Goal: Book appointment/travel/reservation

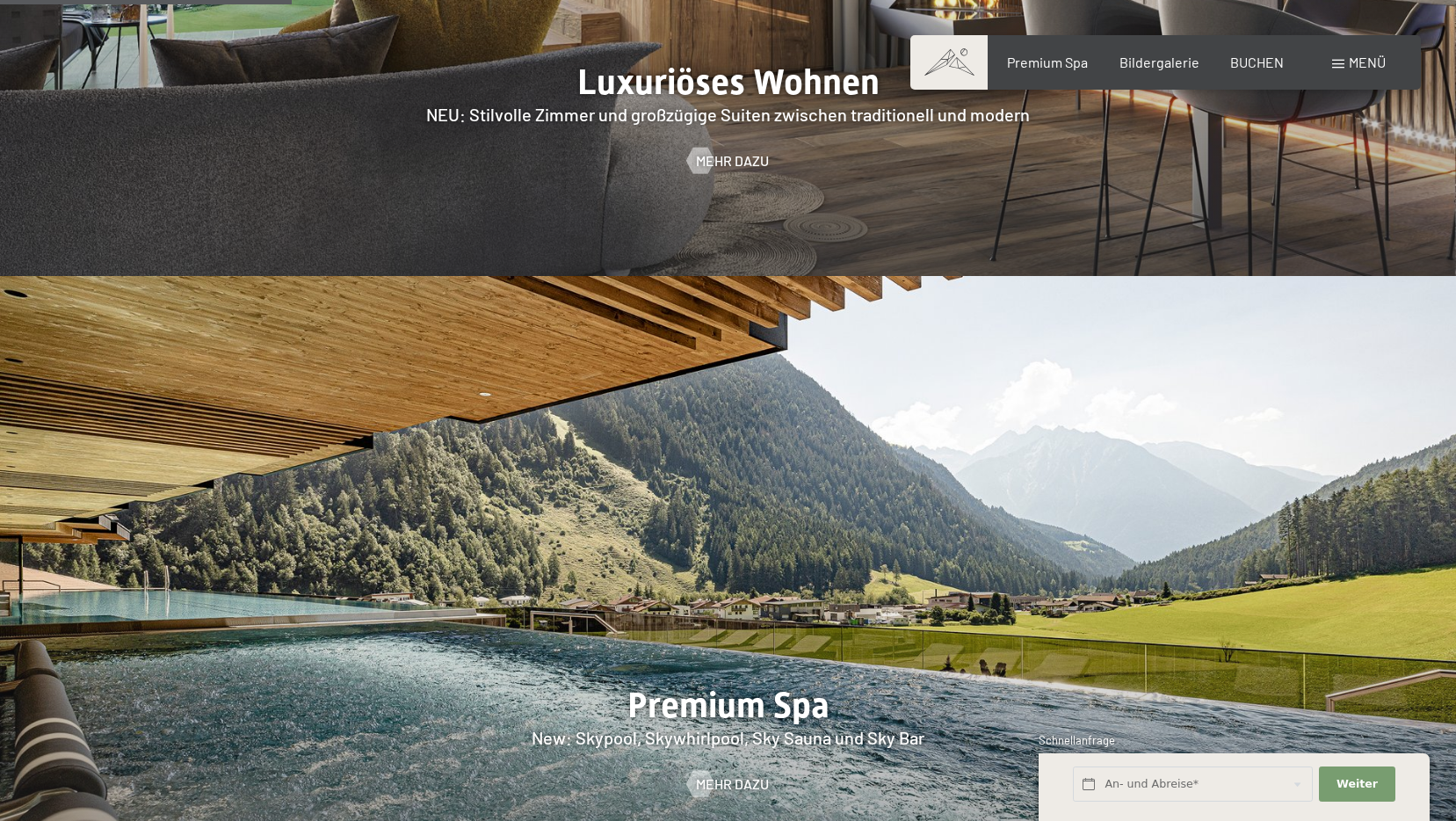
scroll to position [1671, 0]
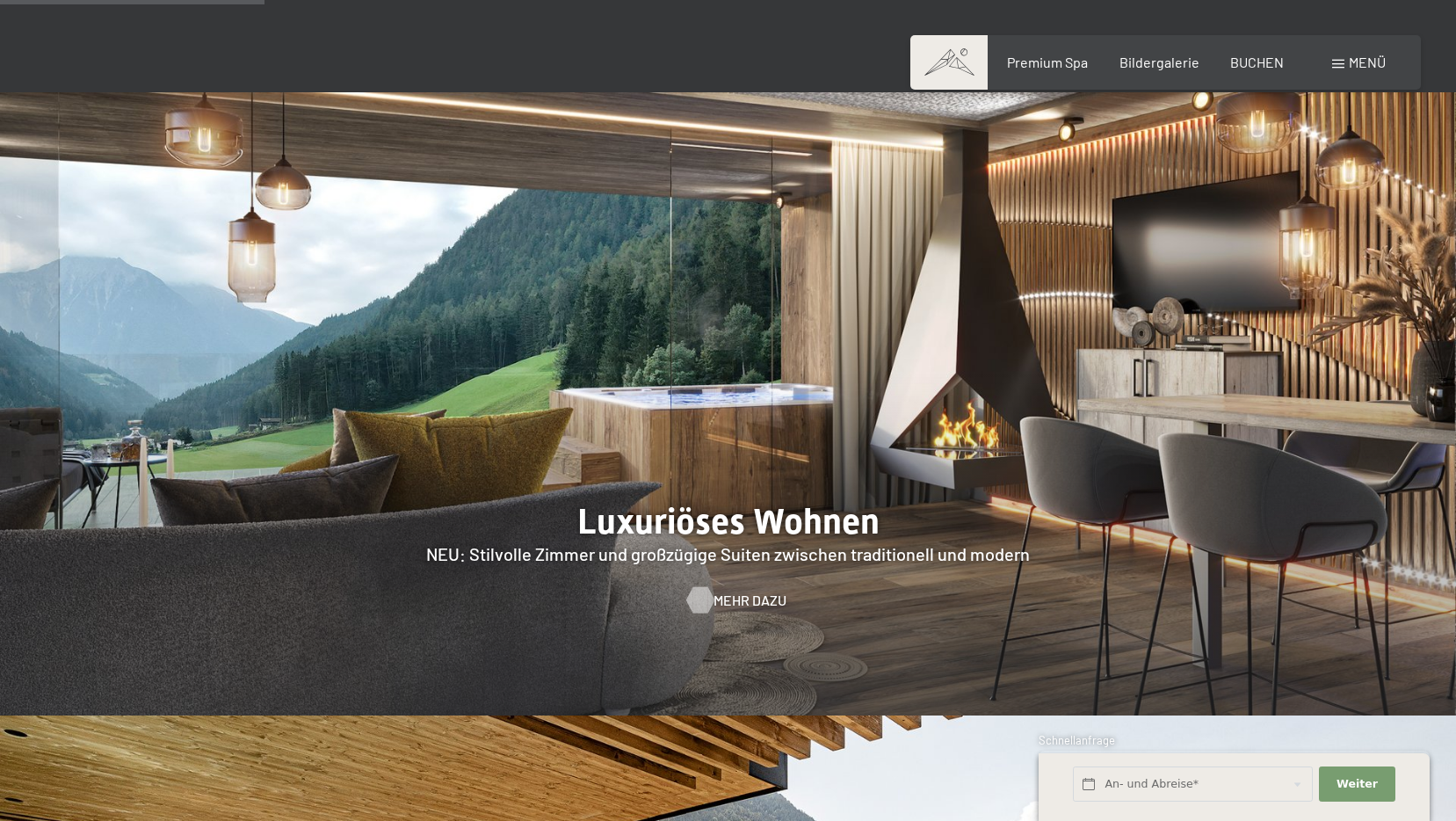
click at [704, 587] on div at bounding box center [699, 600] width 15 height 26
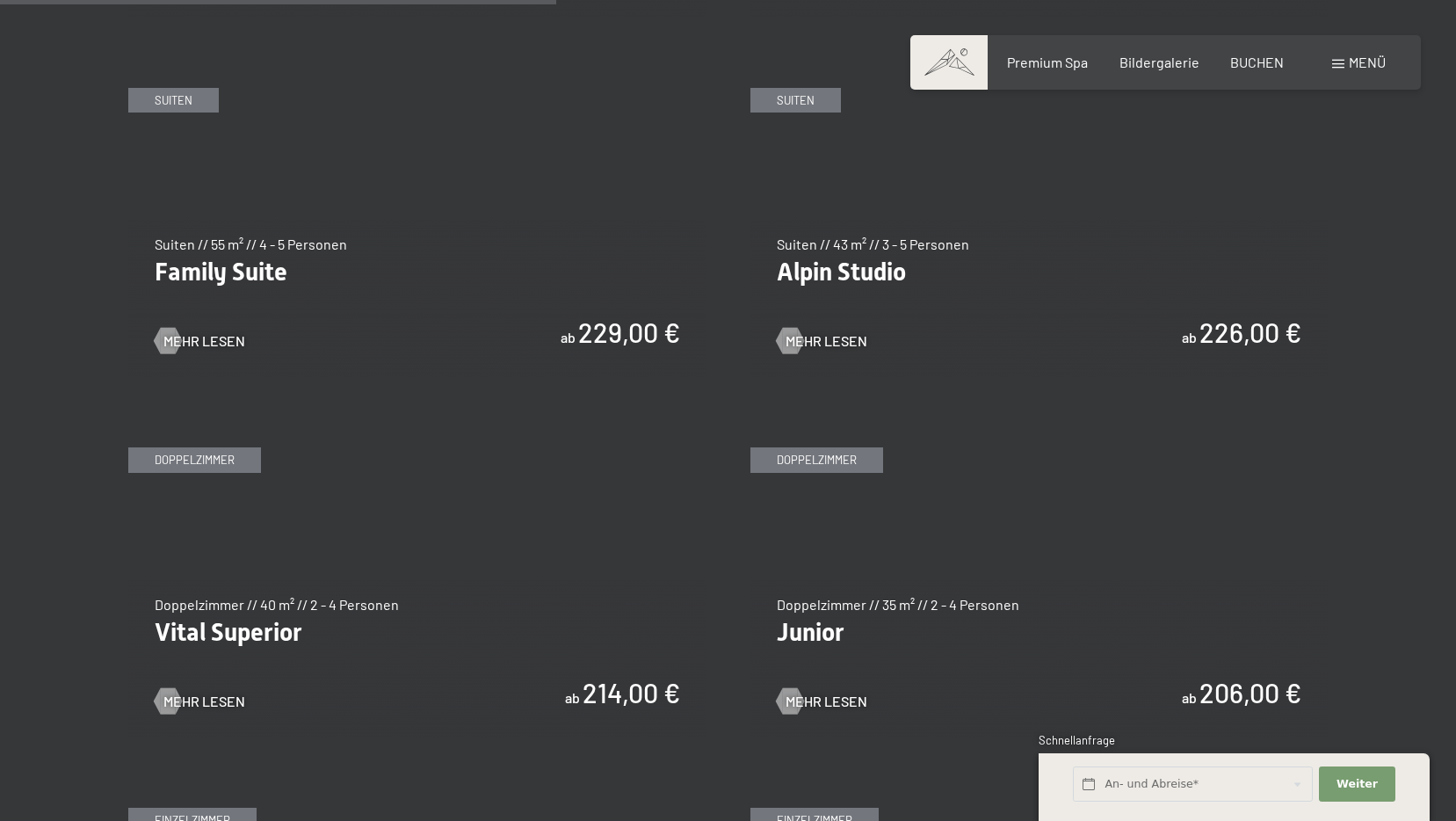
scroll to position [2111, 0]
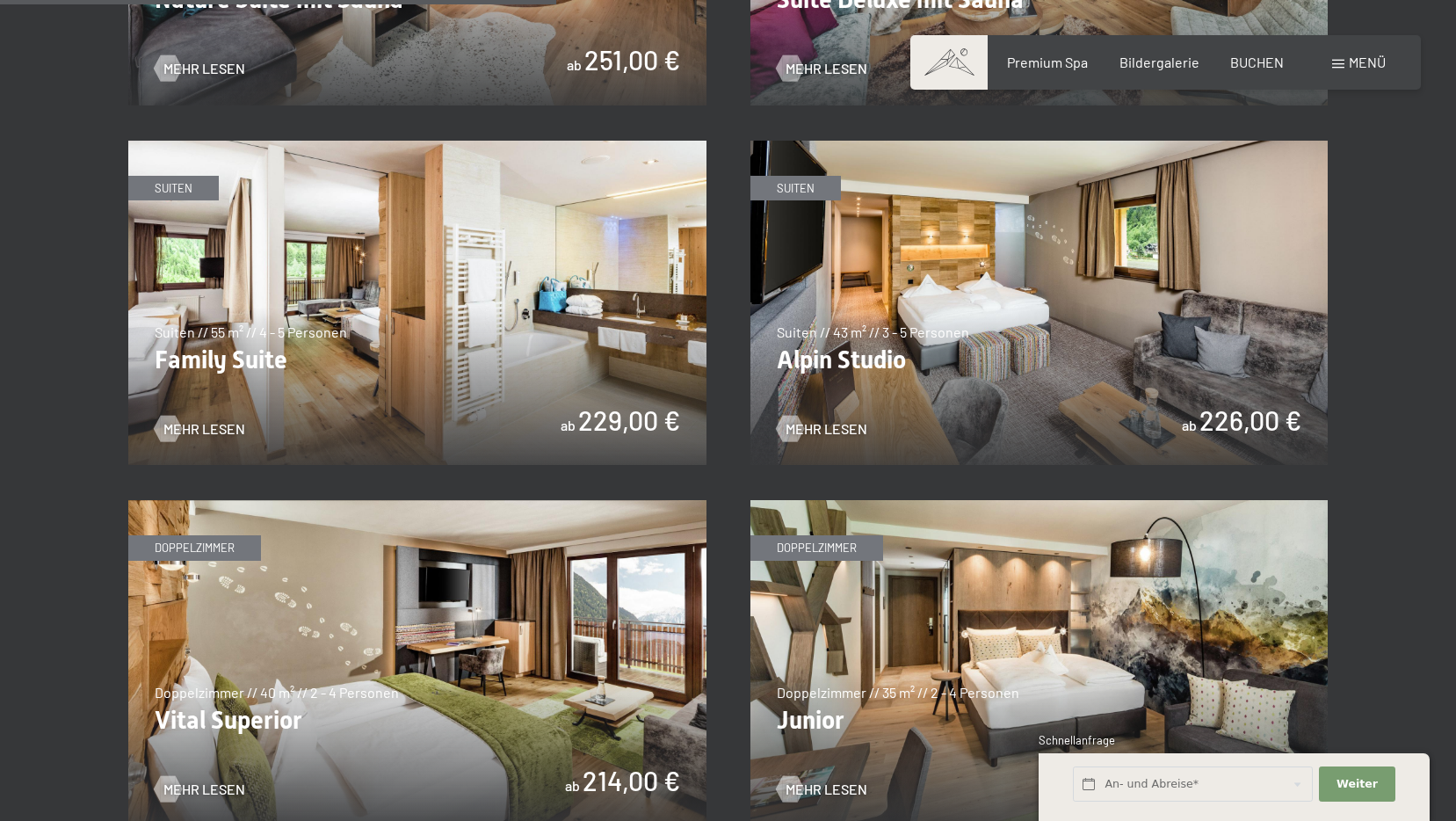
click at [1182, 316] on img at bounding box center [1039, 303] width 578 height 326
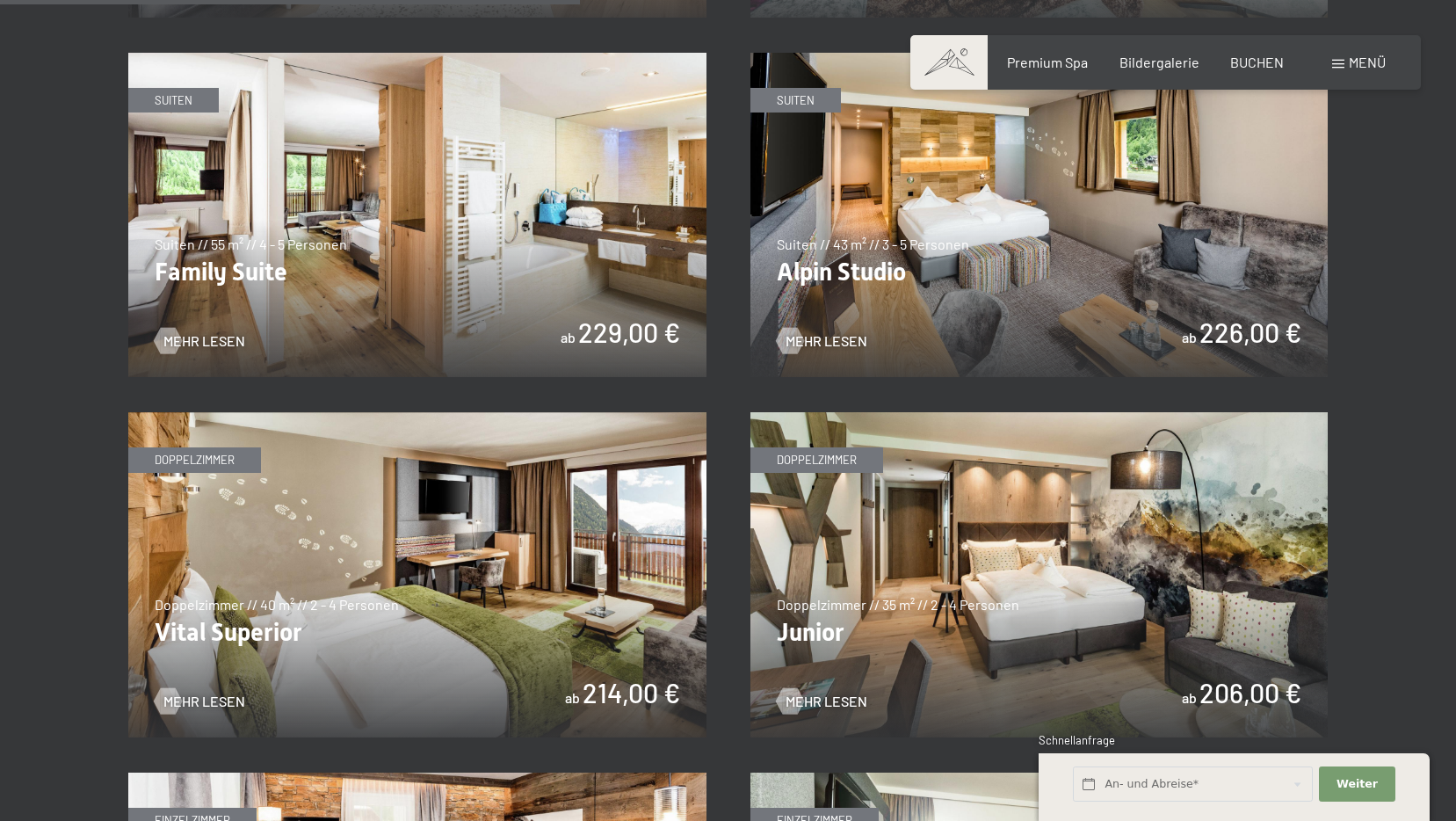
click at [640, 588] on img at bounding box center [417, 576] width 578 height 326
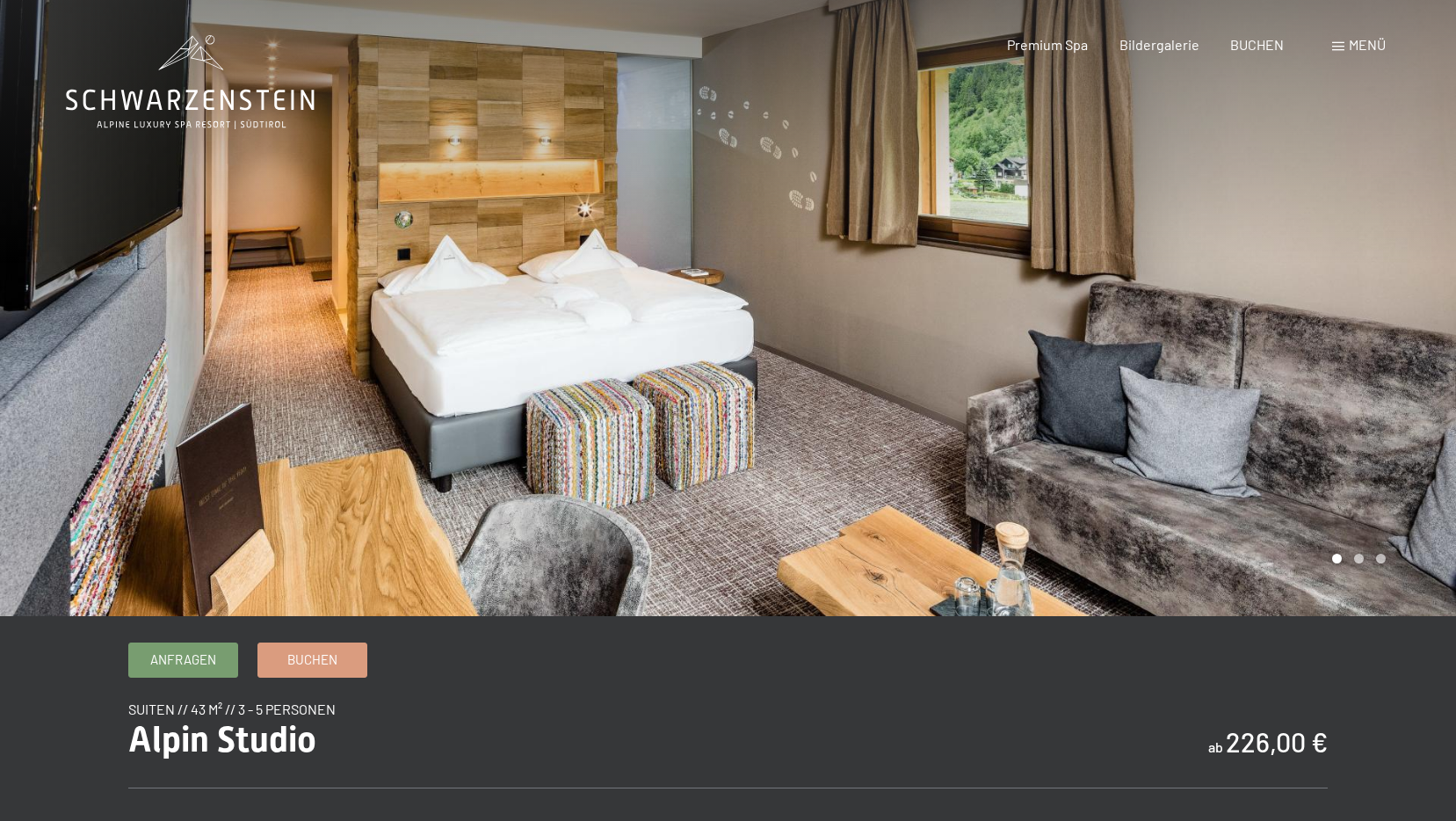
click at [1181, 317] on div at bounding box center [1093, 308] width 728 height 616
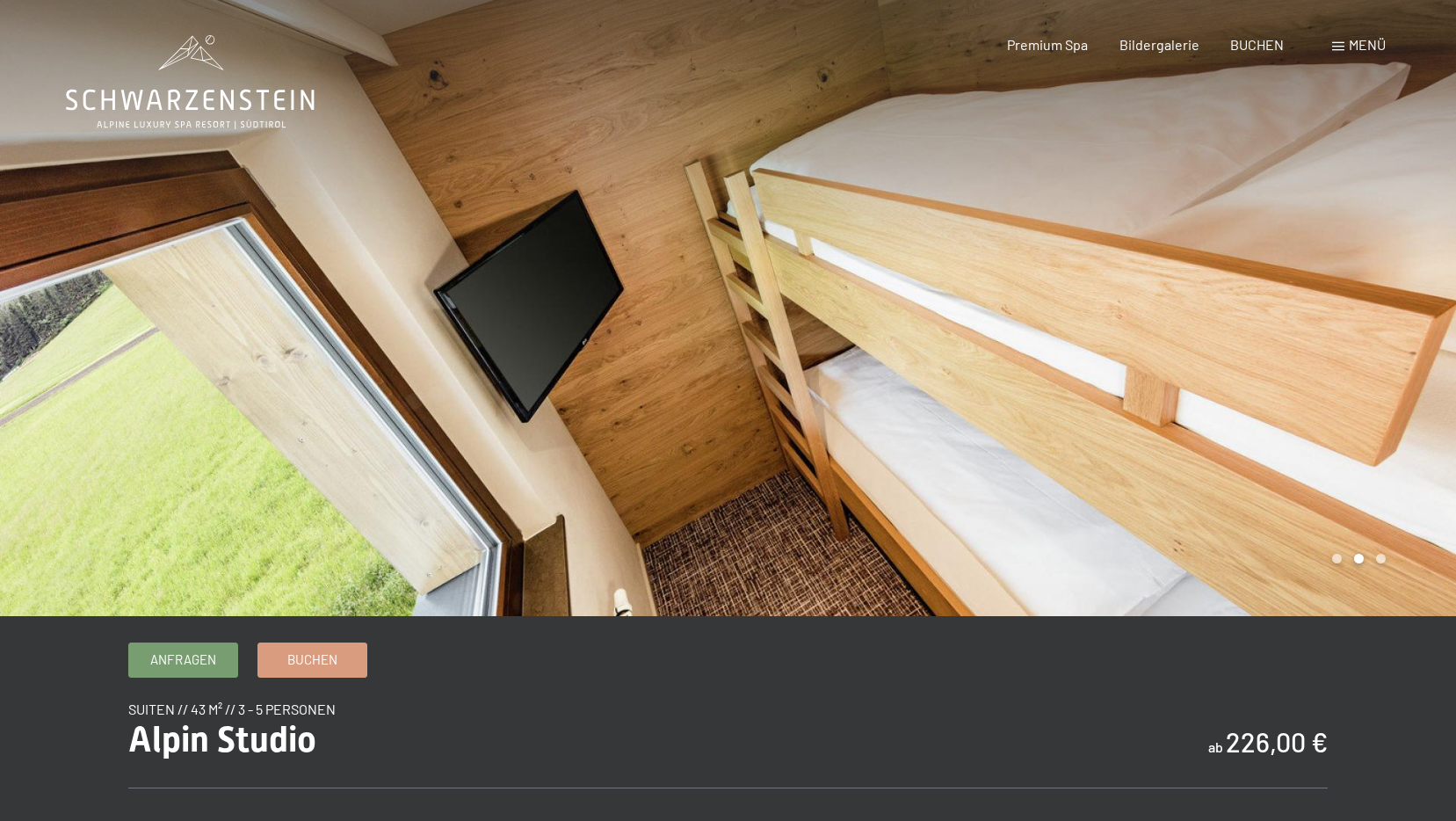
click at [1181, 317] on div at bounding box center [1093, 308] width 728 height 616
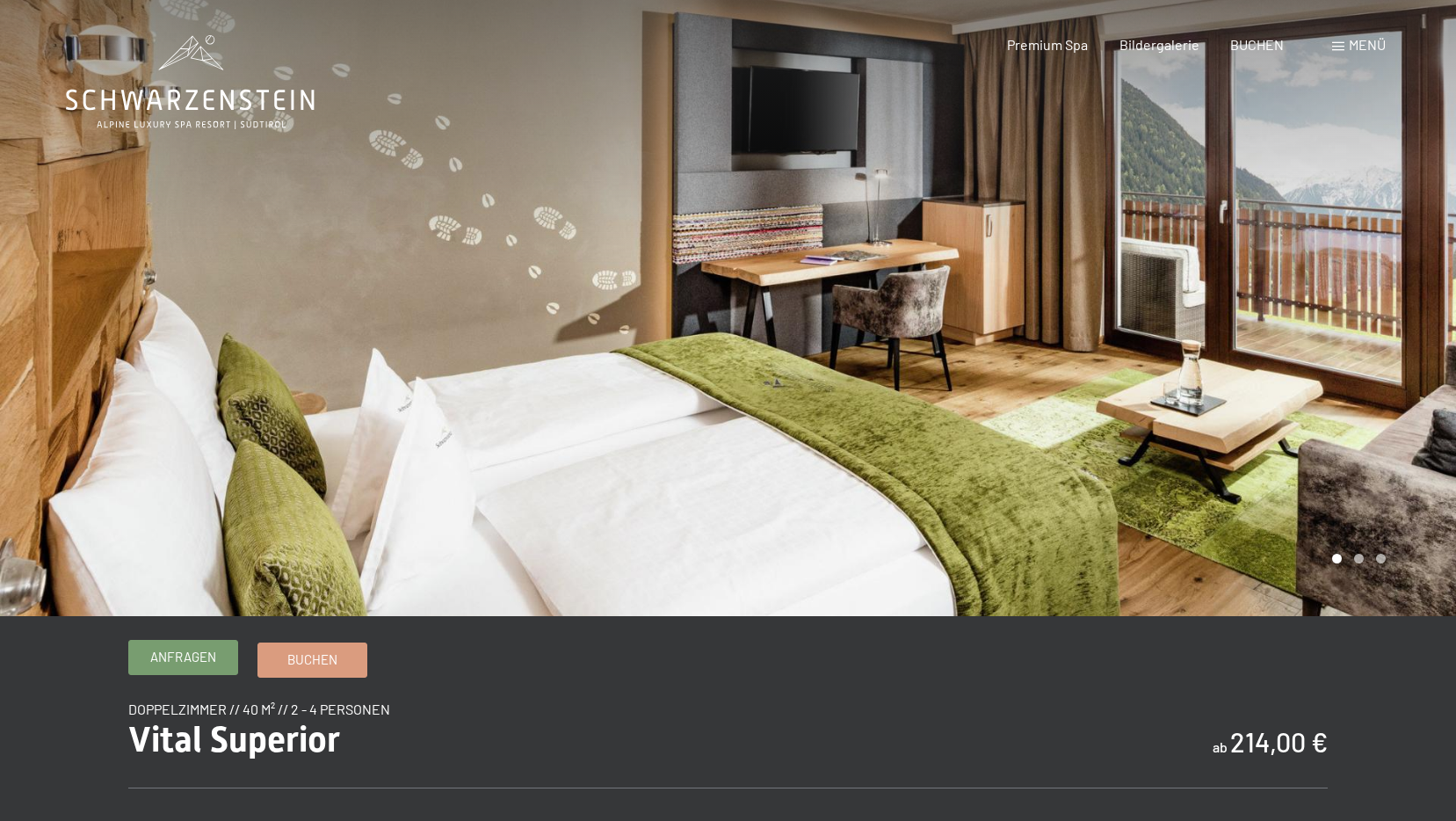
click at [168, 656] on span "Anfragen" at bounding box center [183, 657] width 66 height 18
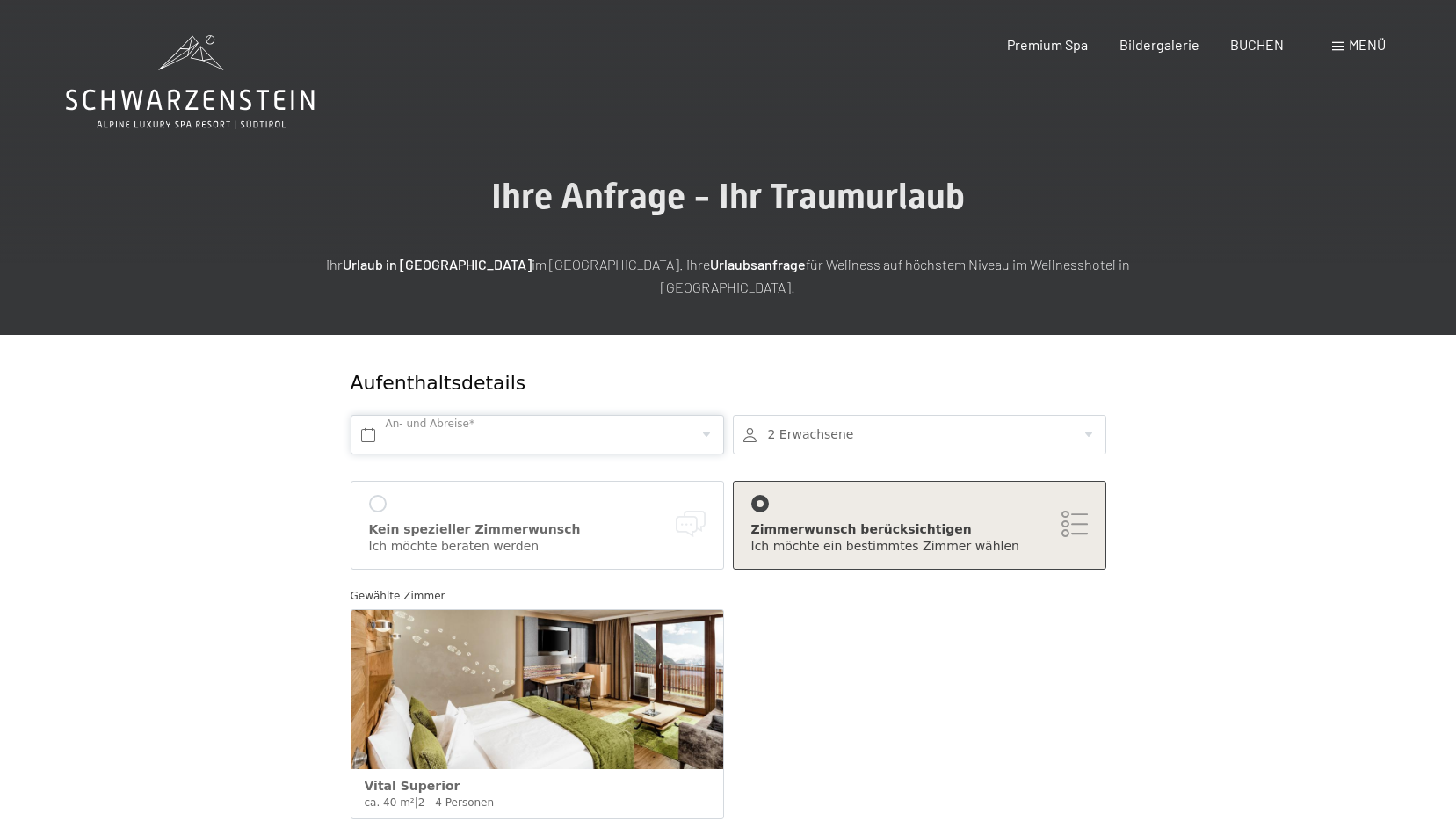
click at [520, 422] on input "text" at bounding box center [538, 434] width 374 height 40
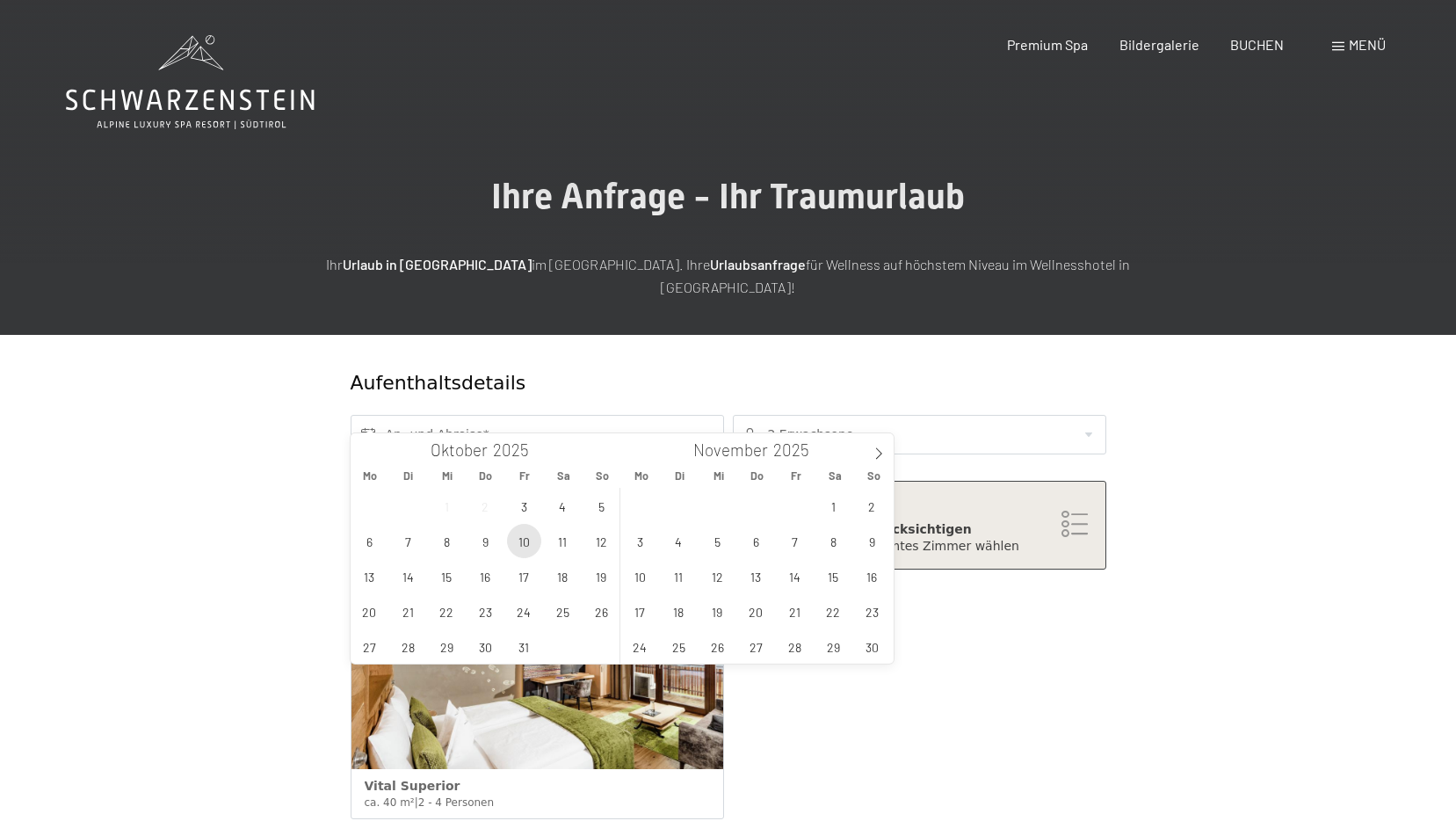
click at [526, 553] on span "10" at bounding box center [524, 541] width 34 height 34
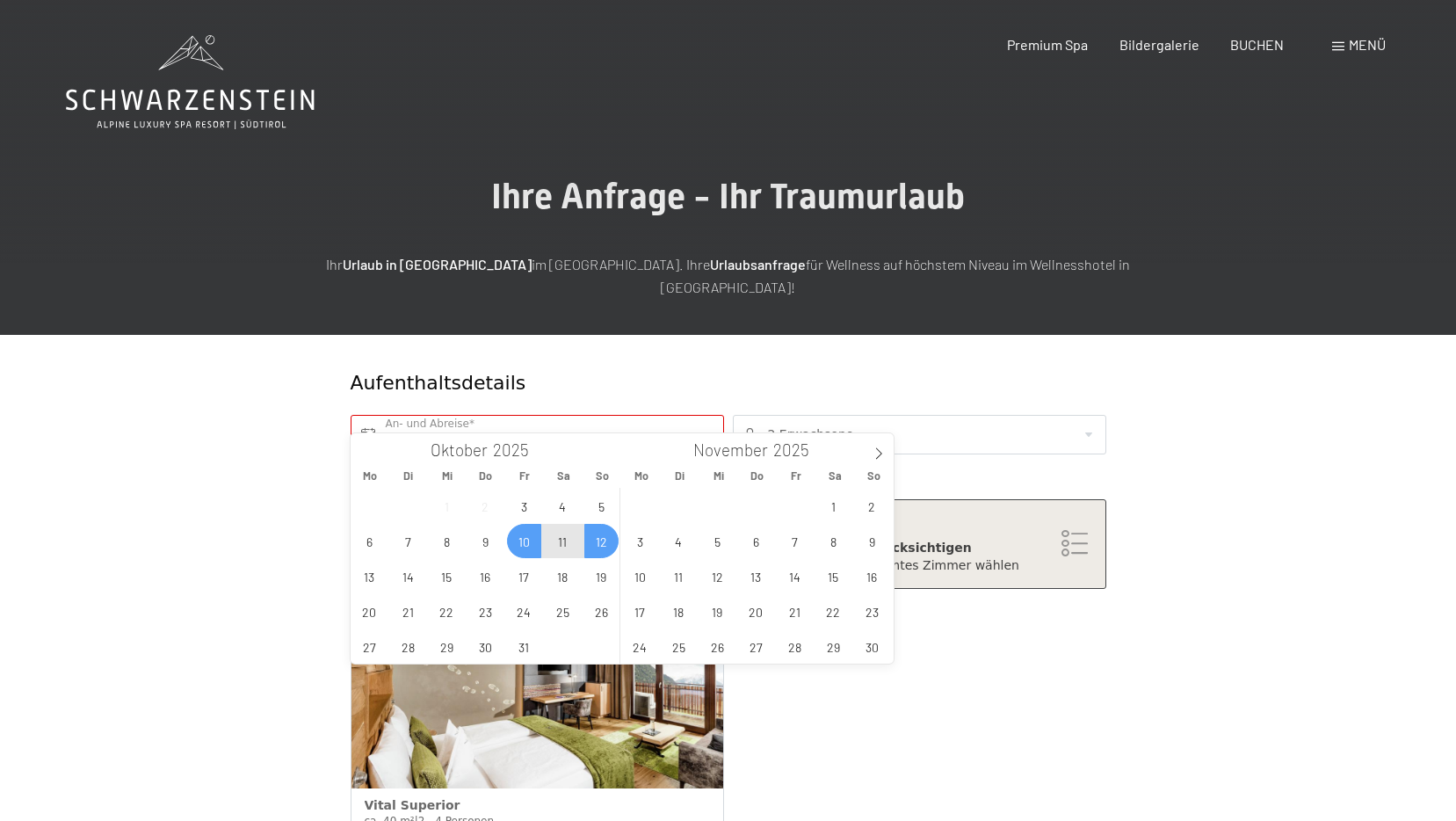
click at [600, 551] on span "12" at bounding box center [601, 541] width 34 height 34
type input "Fr. 10.10.2025 - So. 12.10.2025"
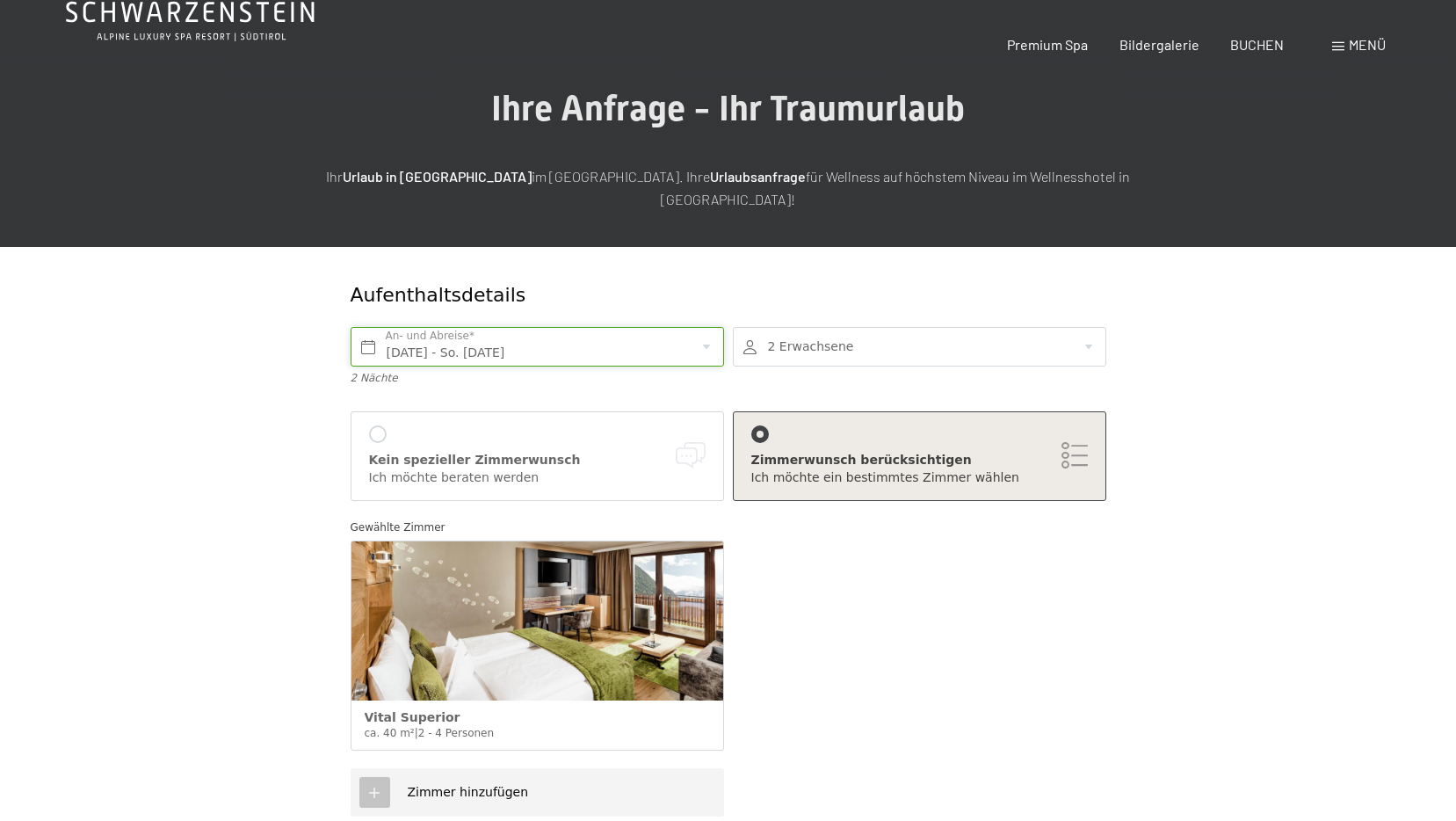
scroll to position [264, 0]
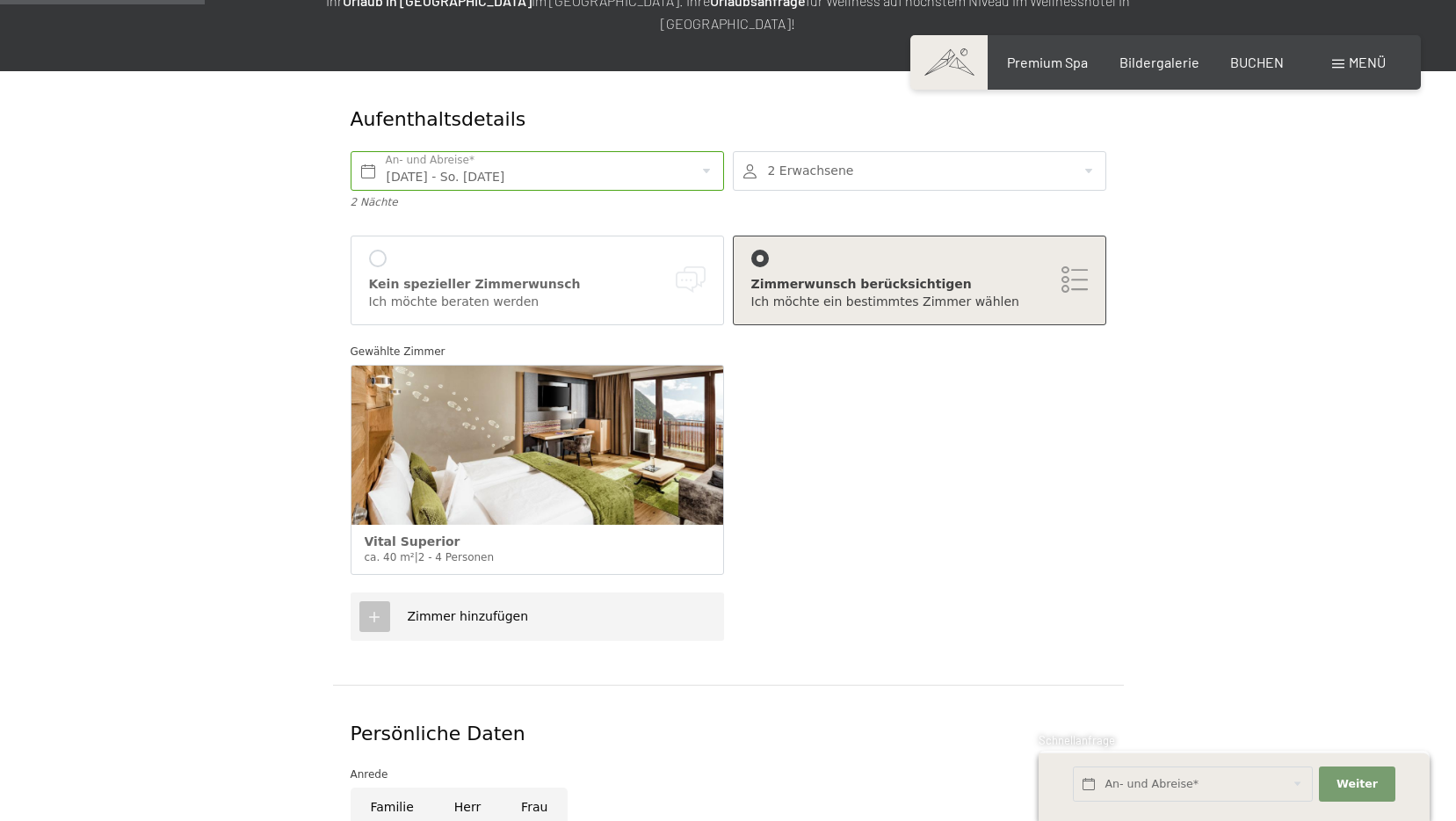
click at [603, 606] on div "Zimmer hinzufügen" at bounding box center [538, 617] width 374 height 48
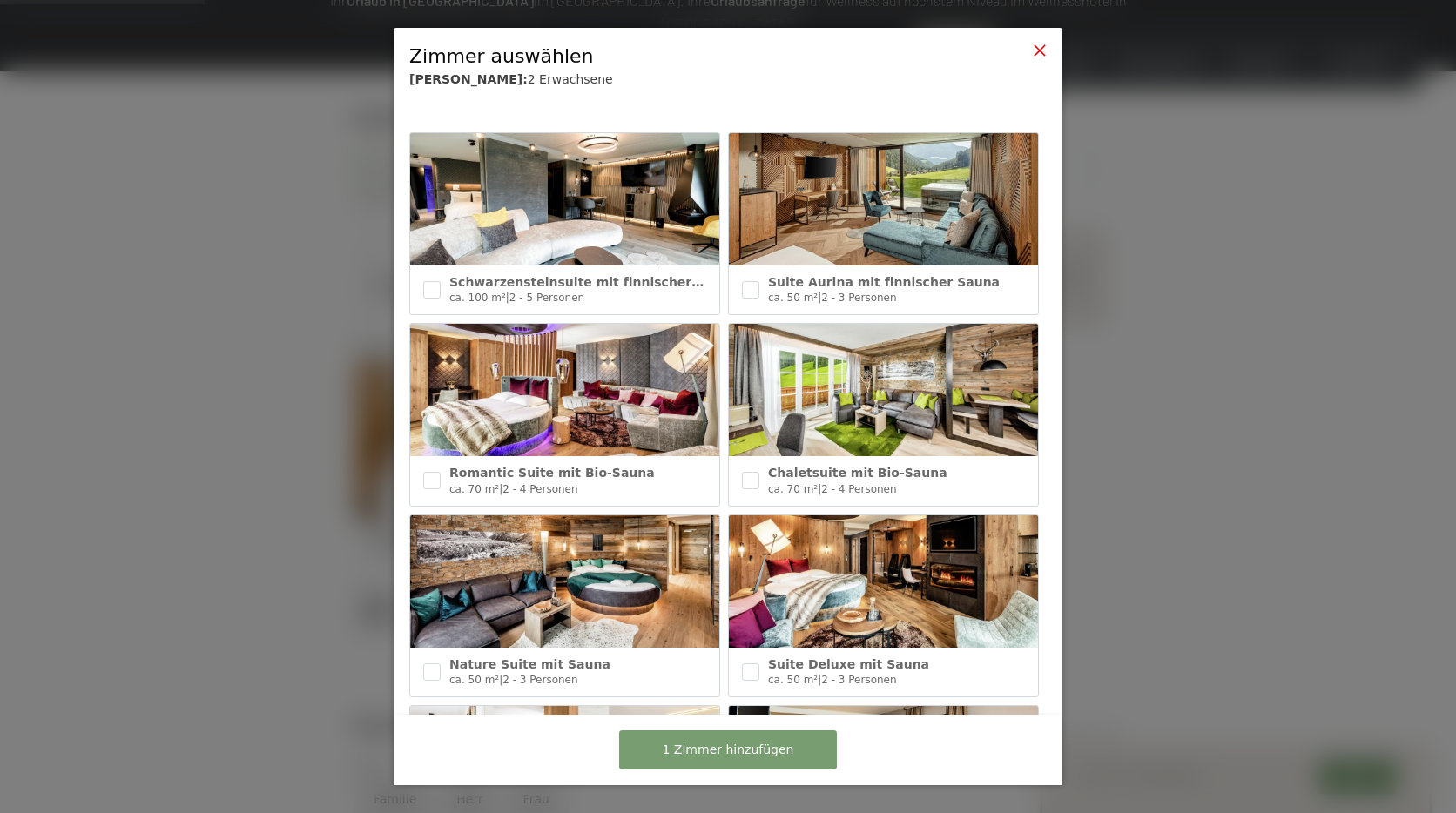
click at [1033, 44] on icon at bounding box center [1039, 50] width 14 height 14
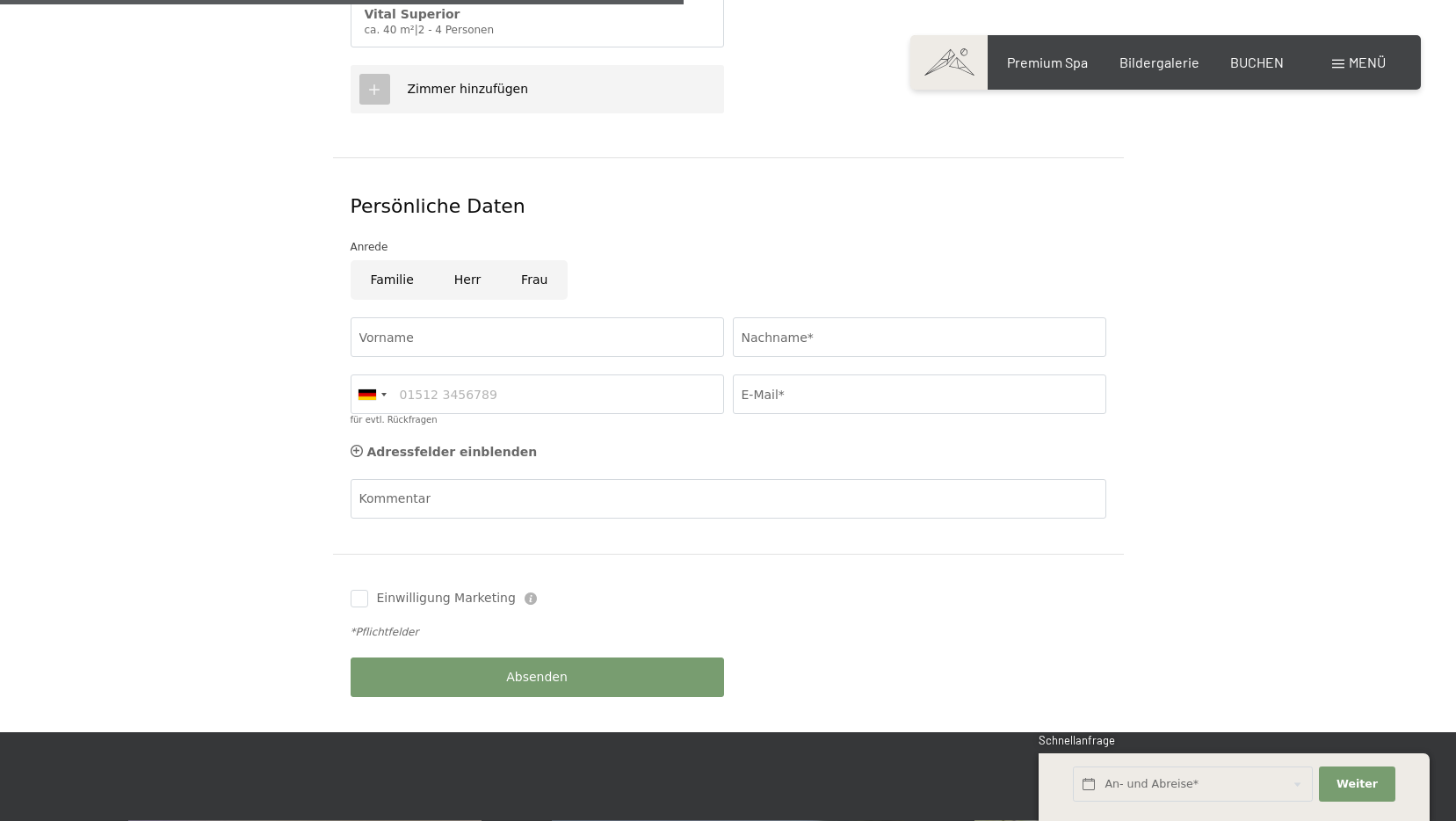
scroll to position [879, 0]
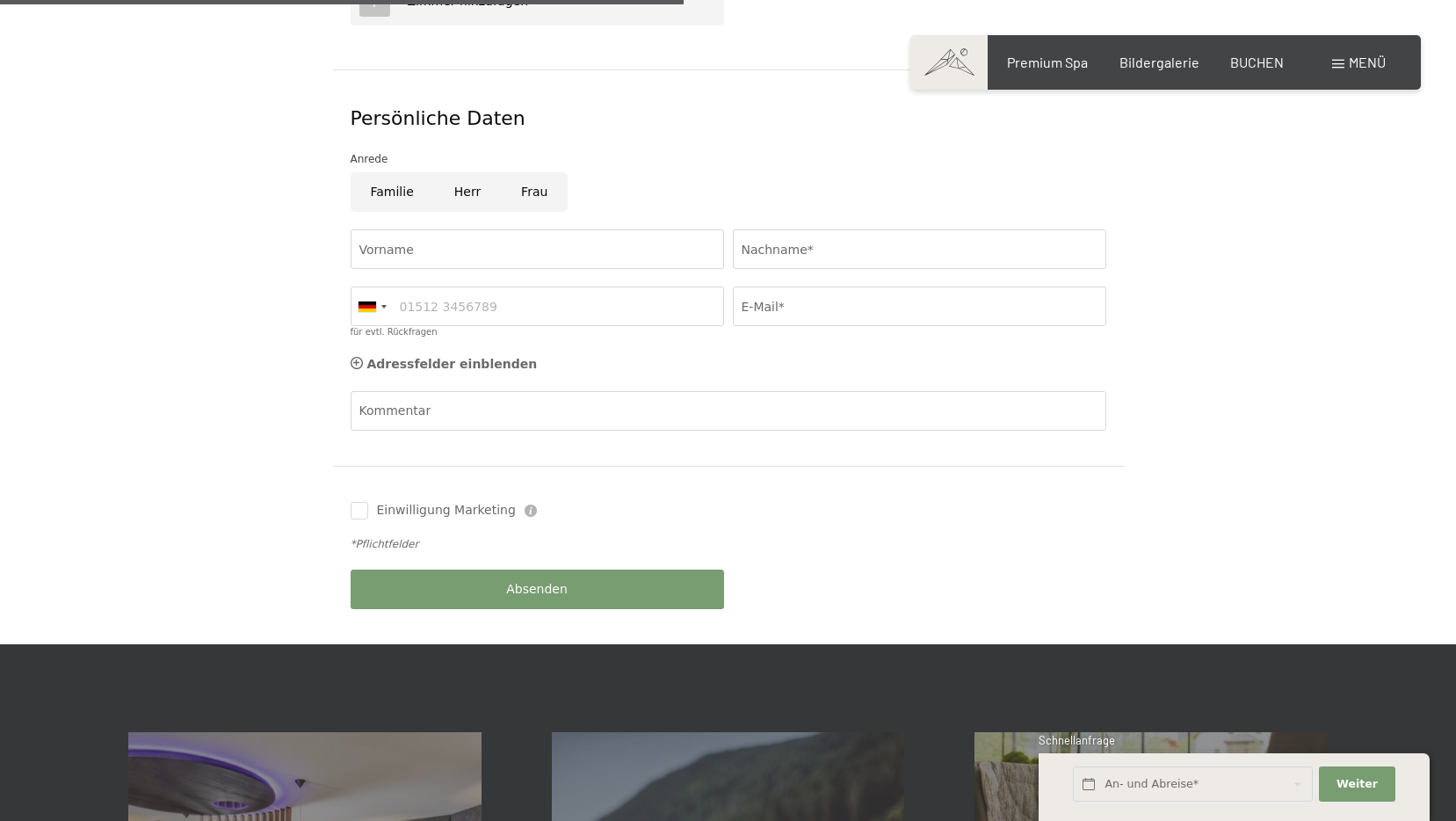
click at [511, 173] on input "Frau" at bounding box center [534, 192] width 67 height 40
radio input "true"
click at [466, 230] on input "Vorname" at bounding box center [538, 249] width 374 height 40
type input "Sonja"
type input "Lanziner"
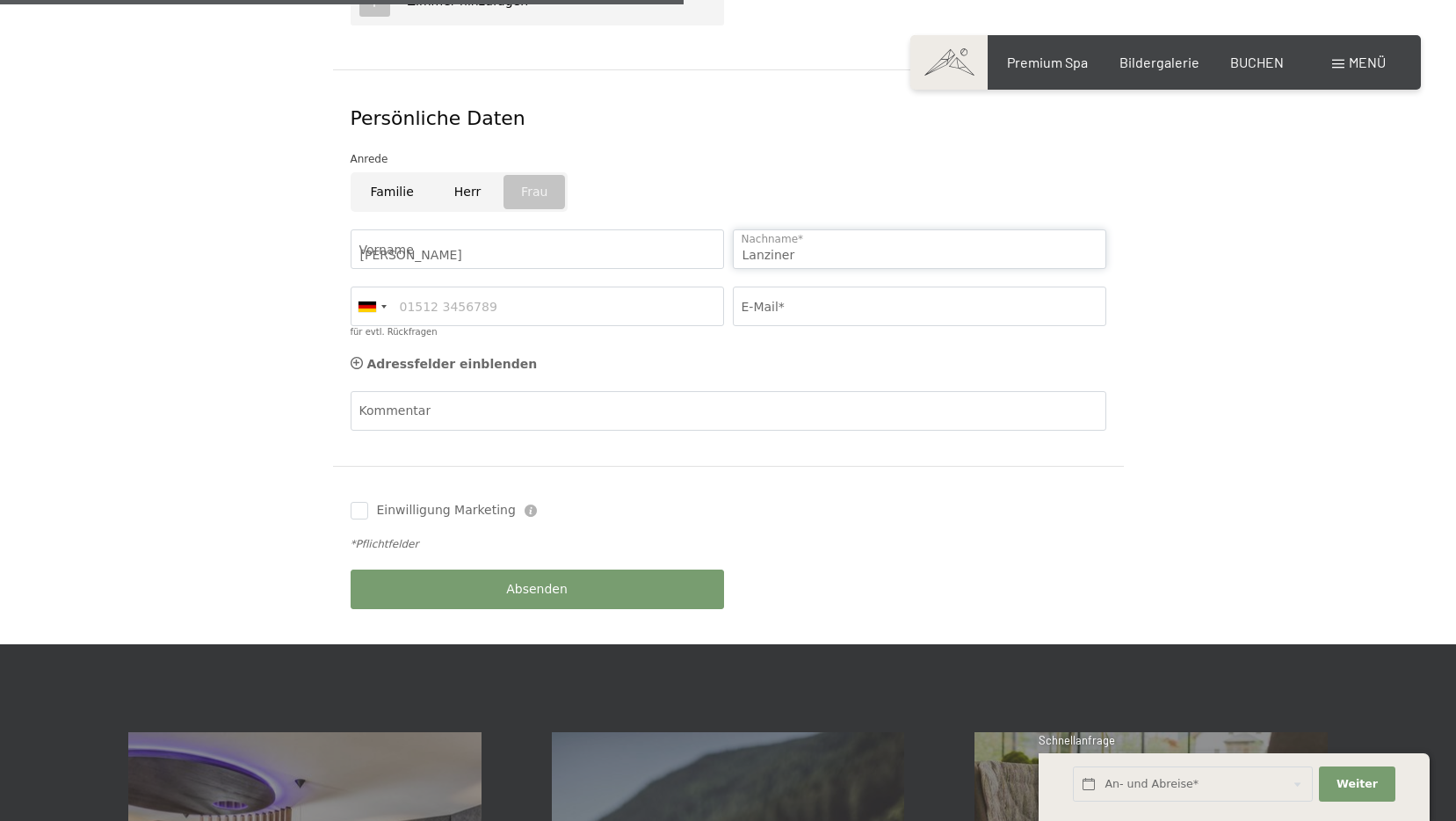
type input "3881964888"
type input "sonjalanziner@gmail.com"
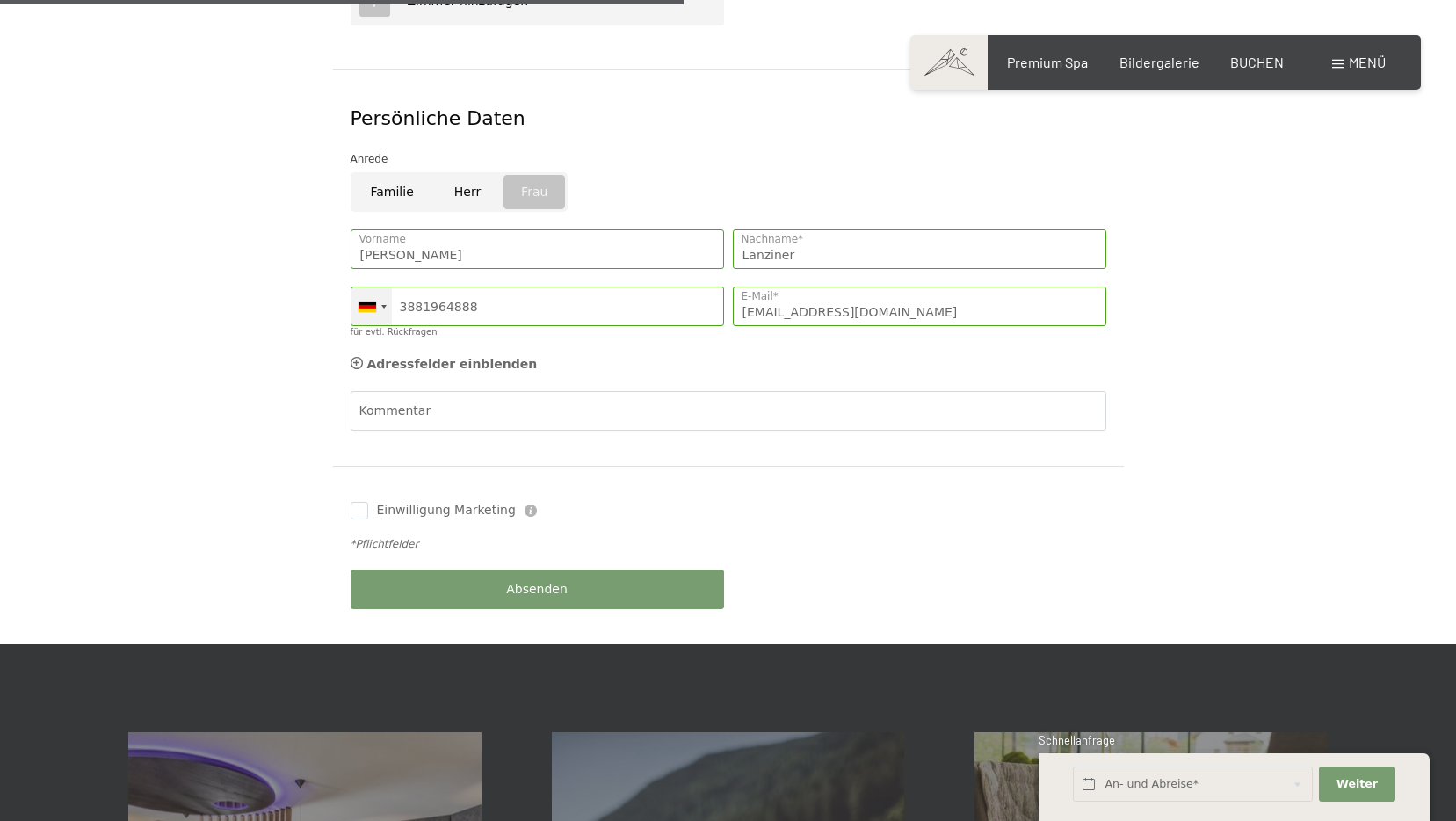
click at [365, 291] on div at bounding box center [372, 306] width 41 height 38
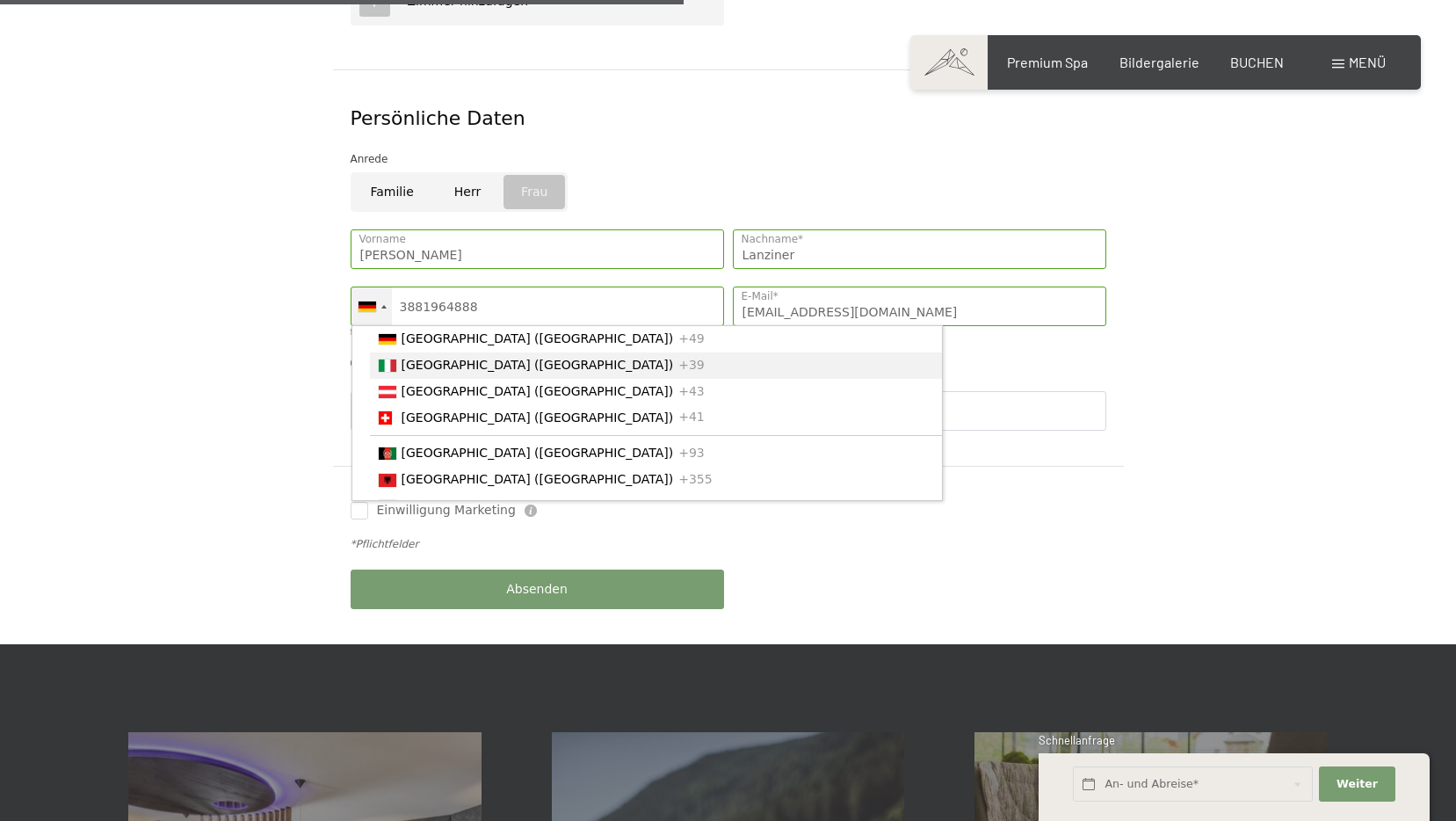
click at [394, 353] on li "Italy (Italia) +39" at bounding box center [656, 365] width 573 height 26
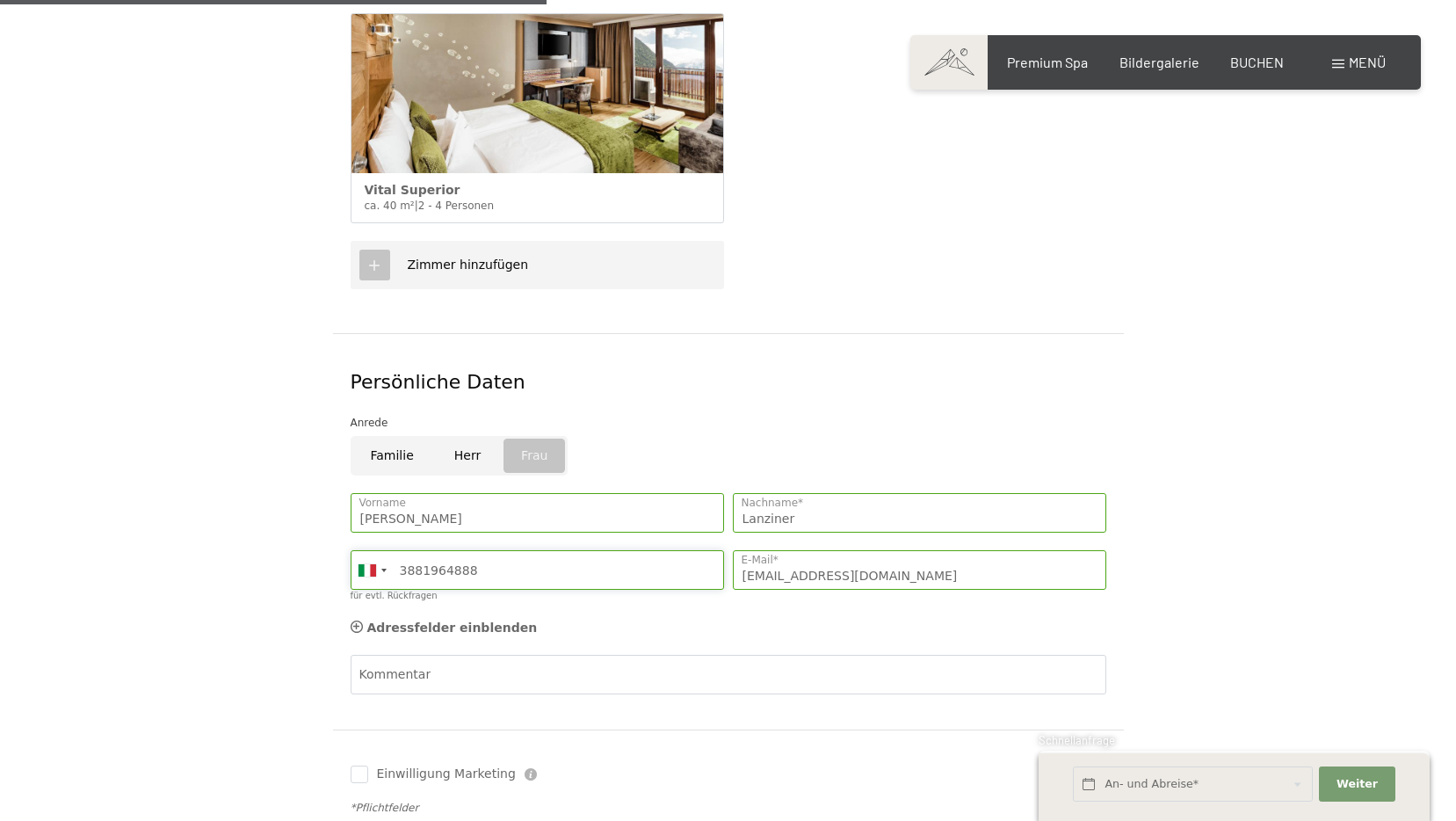
scroll to position [704, 0]
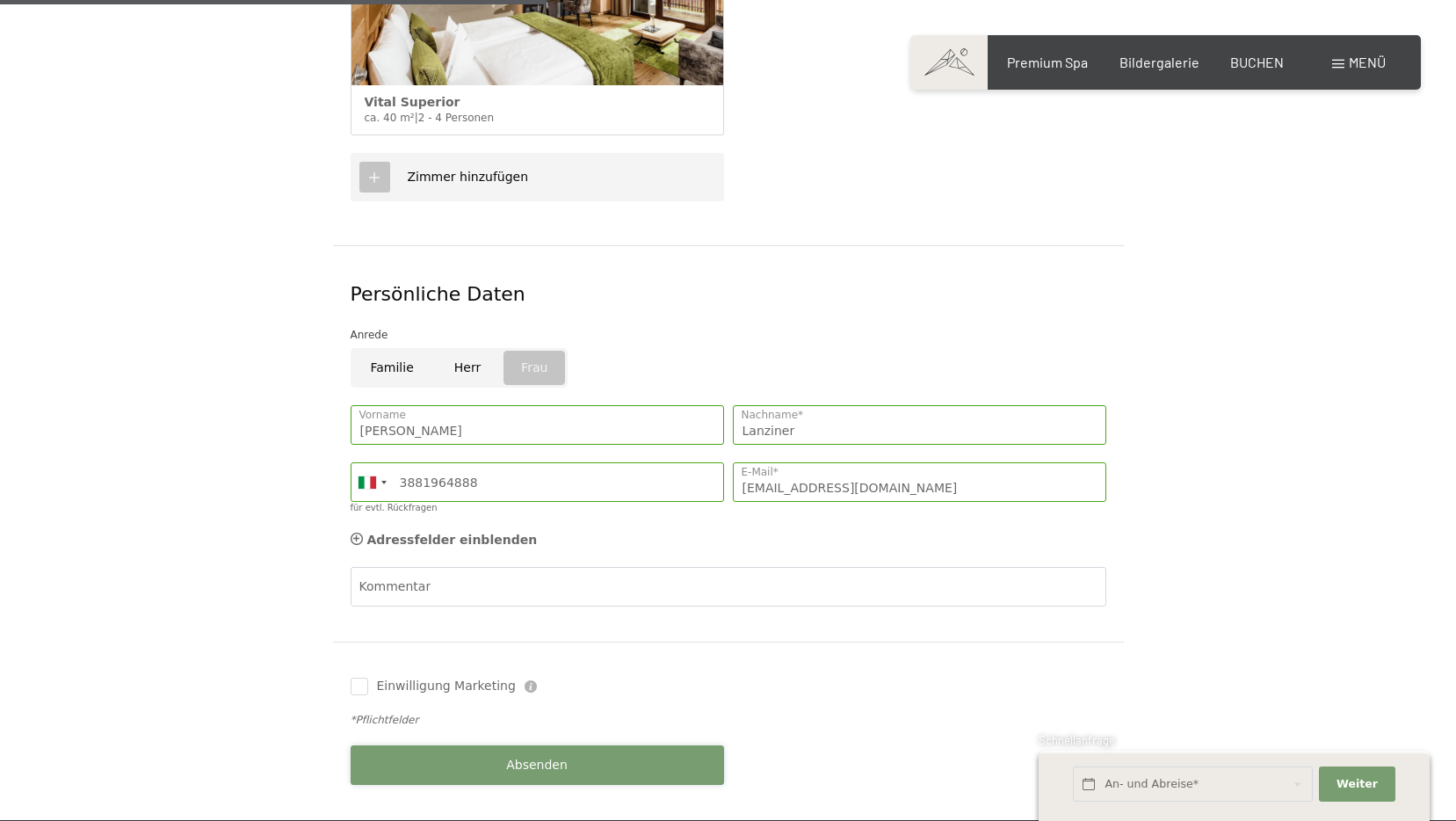
click at [558, 757] on span "Absenden" at bounding box center [538, 766] width 62 height 17
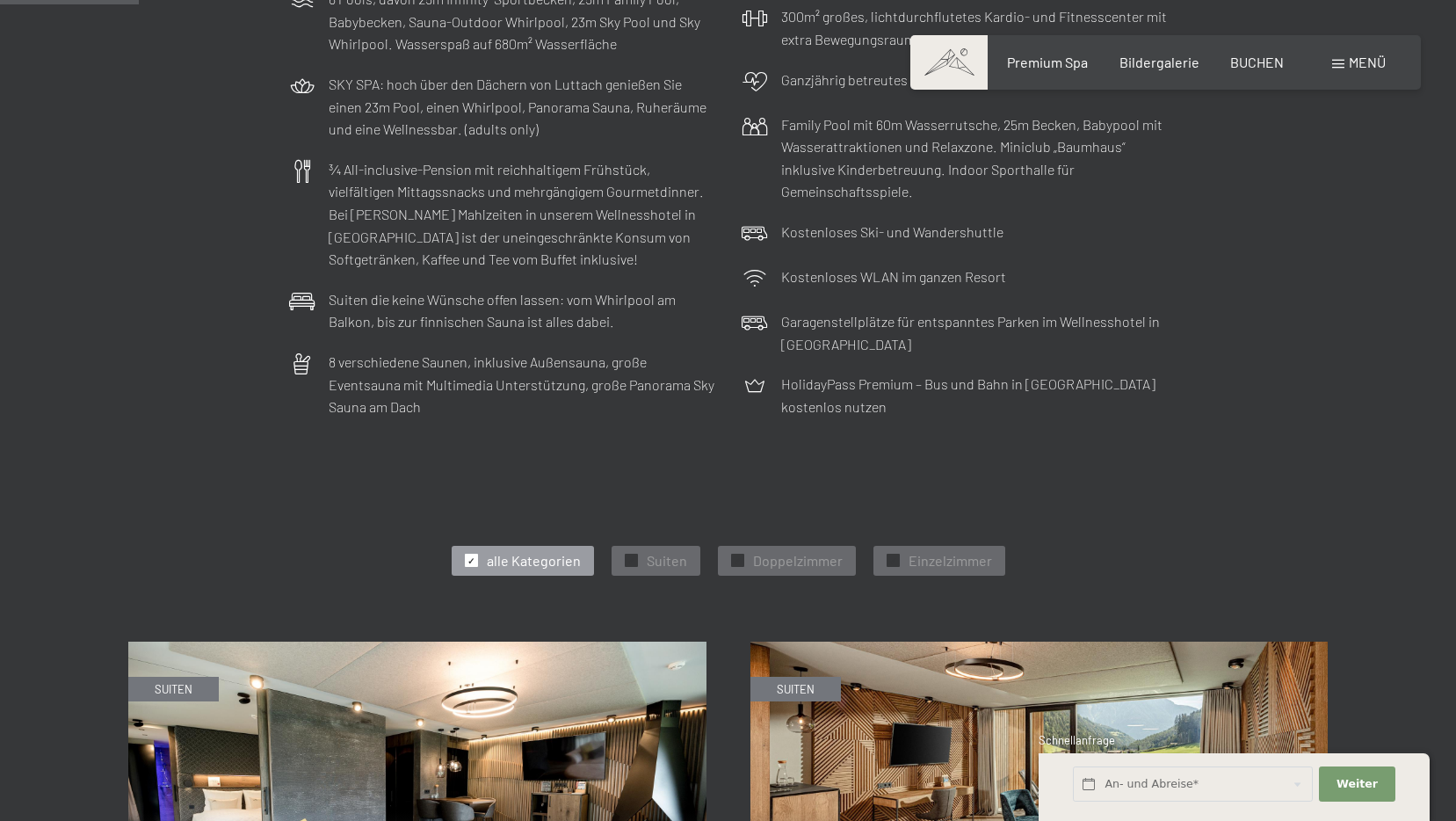
scroll to position [879, 0]
